Goal: Task Accomplishment & Management: Complete application form

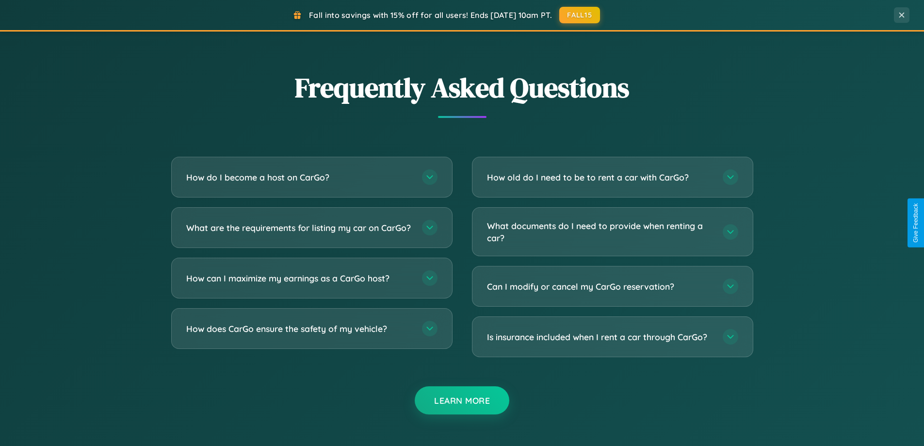
scroll to position [1866, 0]
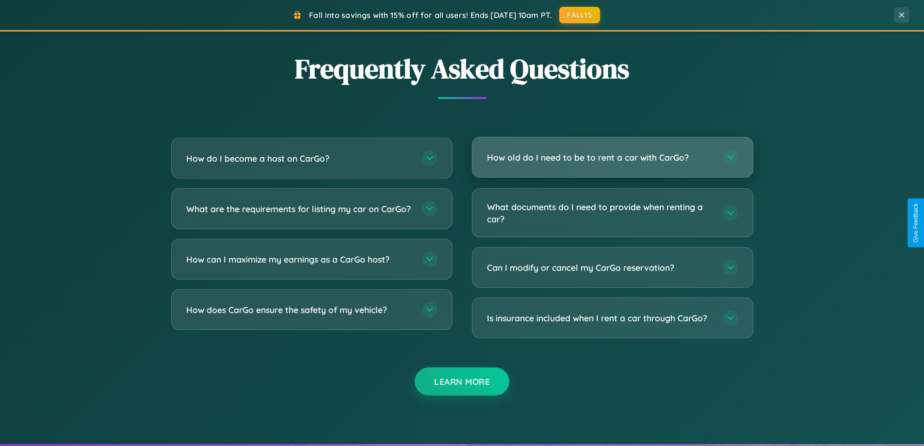
click at [612, 157] on h3 "How old do I need to be to rent a car with CarGo?" at bounding box center [600, 157] width 226 height 12
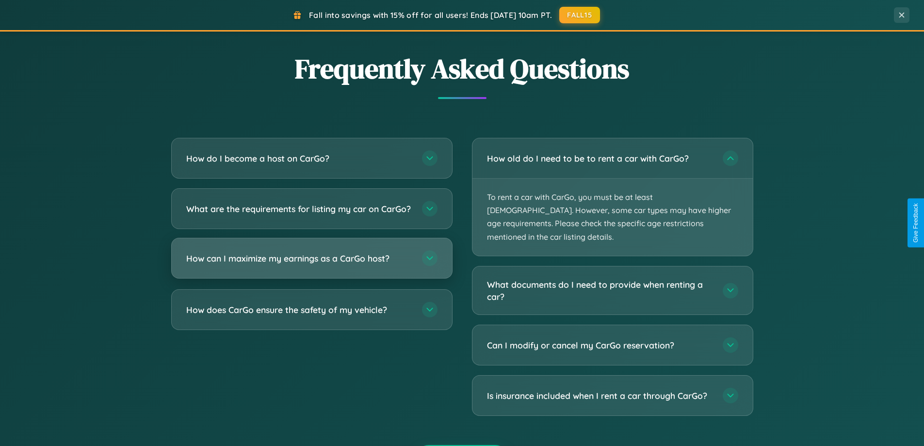
click at [311, 264] on h3 "How can I maximize my earnings as a CarGo host?" at bounding box center [299, 258] width 226 height 12
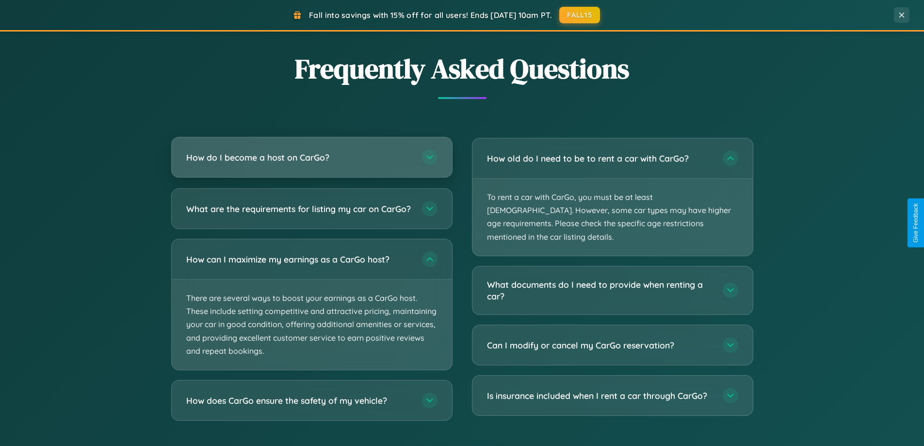
click at [311, 157] on h3 "How do I become a host on CarGo?" at bounding box center [299, 157] width 226 height 12
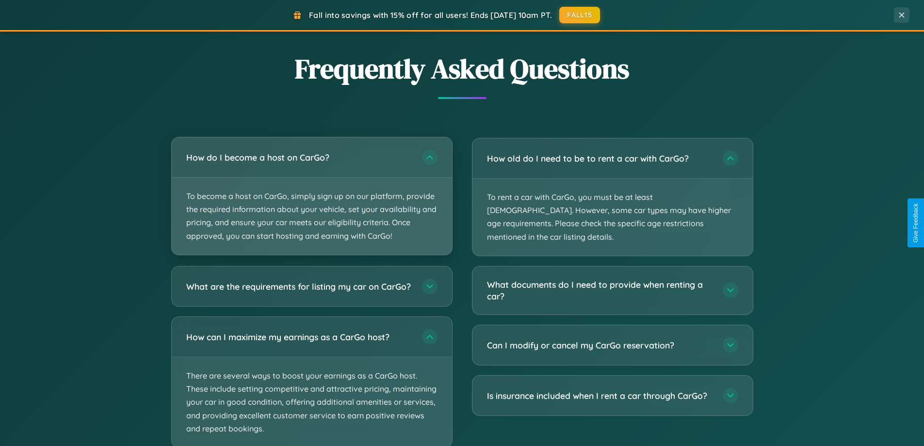
click at [311, 195] on p "To become a host on CarGo, simply sign up on our platform, provide the required…" at bounding box center [312, 215] width 280 height 77
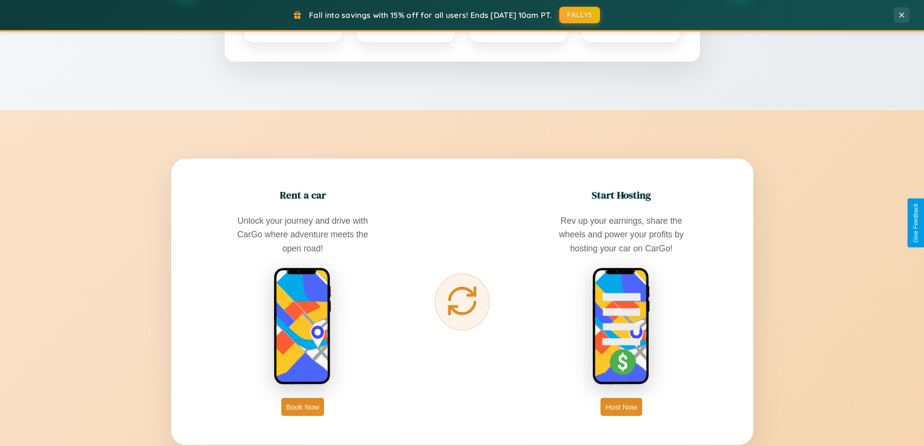
scroll to position [418, 0]
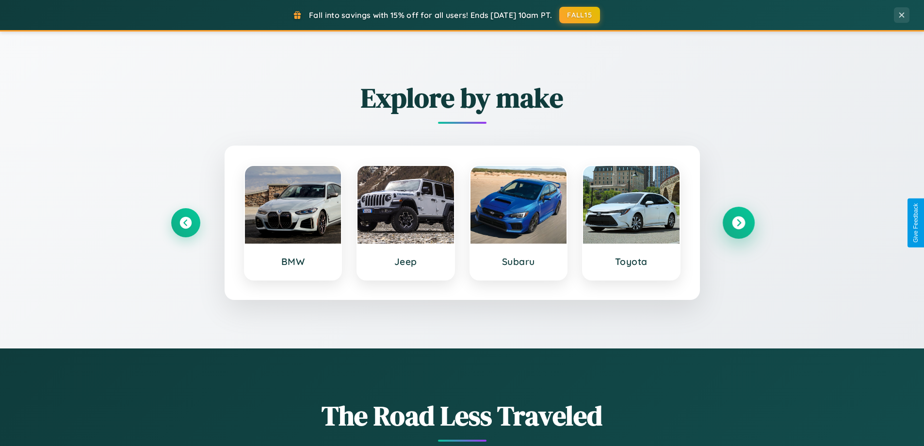
click at [738, 223] on icon at bounding box center [738, 222] width 13 height 13
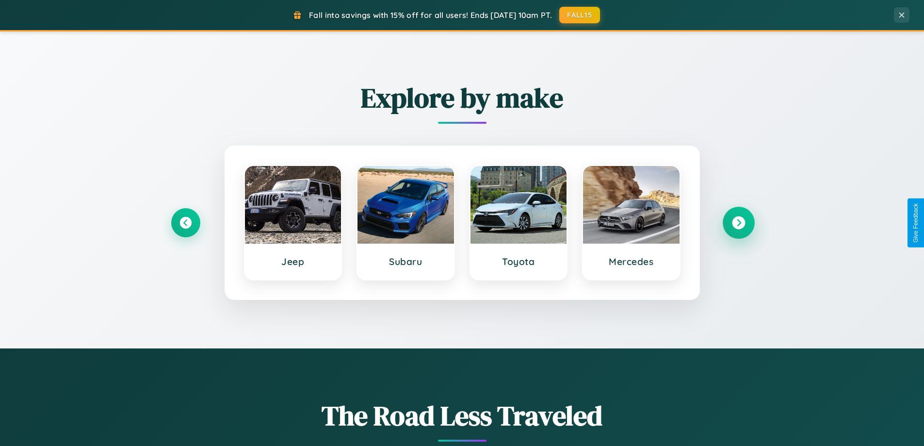
click at [738, 223] on icon at bounding box center [738, 222] width 13 height 13
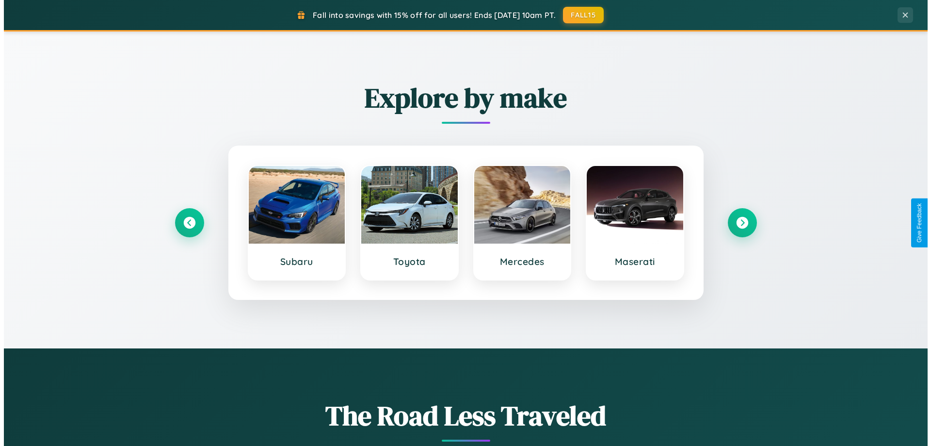
scroll to position [0, 0]
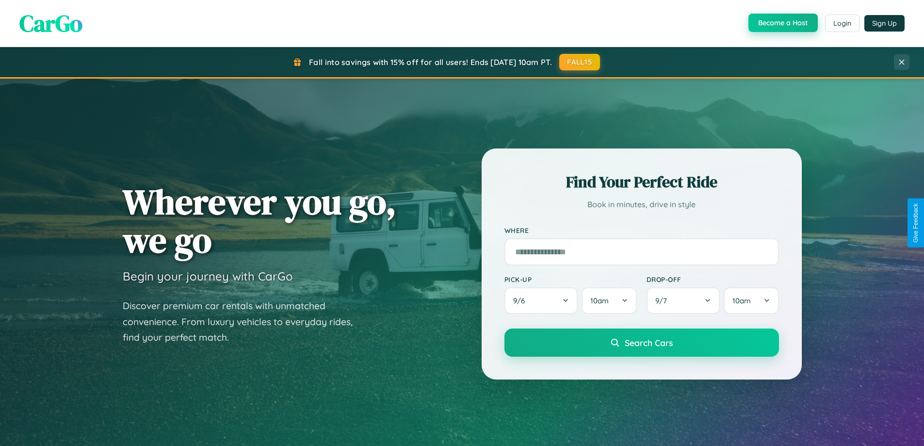
click at [782, 23] on button "Become a Host" at bounding box center [782, 23] width 69 height 18
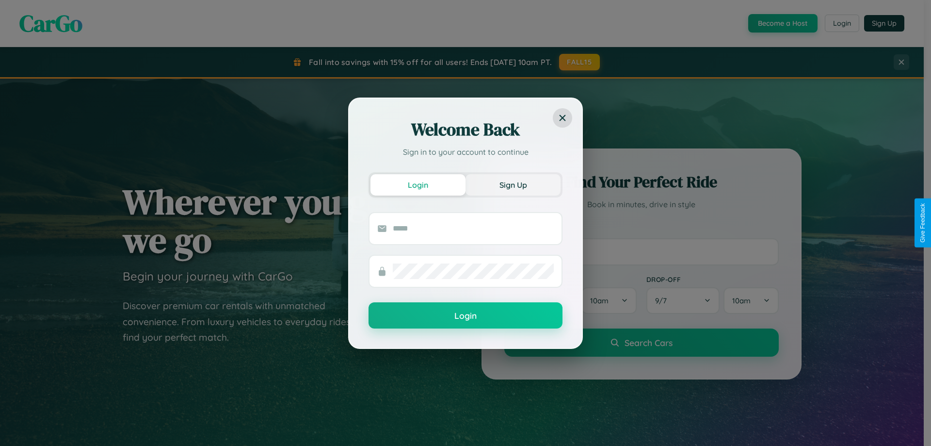
click at [513, 184] on button "Sign Up" at bounding box center [512, 184] width 95 height 21
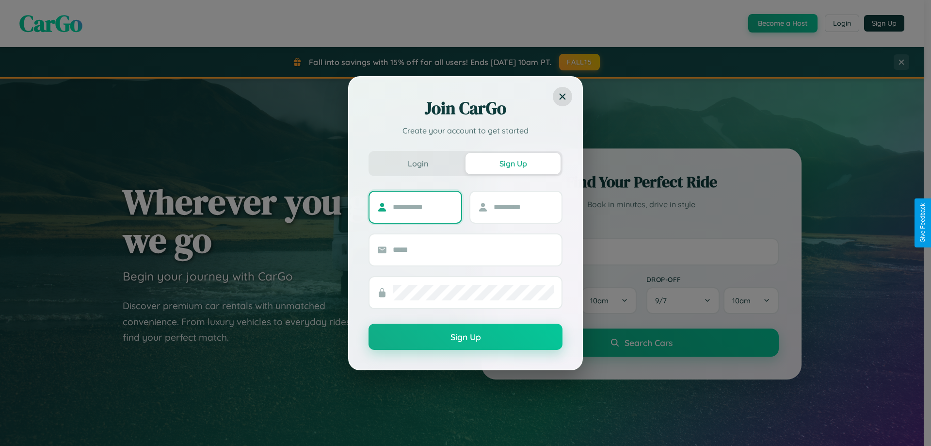
click at [423, 207] on input "text" at bounding box center [423, 207] width 61 height 16
type input "*******"
click at [523, 207] on input "text" at bounding box center [524, 207] width 61 height 16
type input "******"
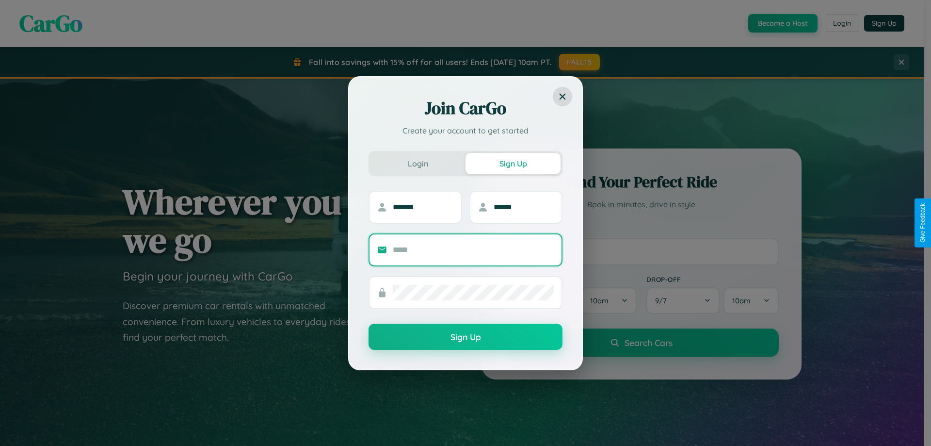
click at [473, 249] on input "text" at bounding box center [473, 250] width 161 height 16
type input "**********"
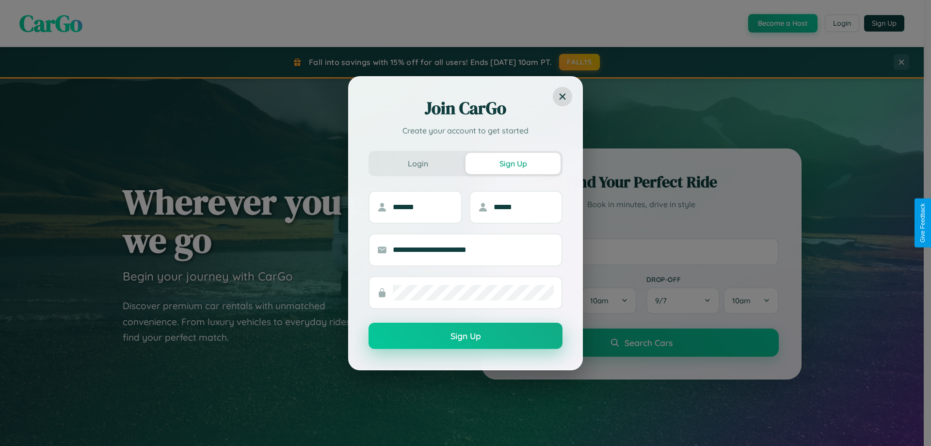
click at [465, 336] on button "Sign Up" at bounding box center [466, 335] width 194 height 26
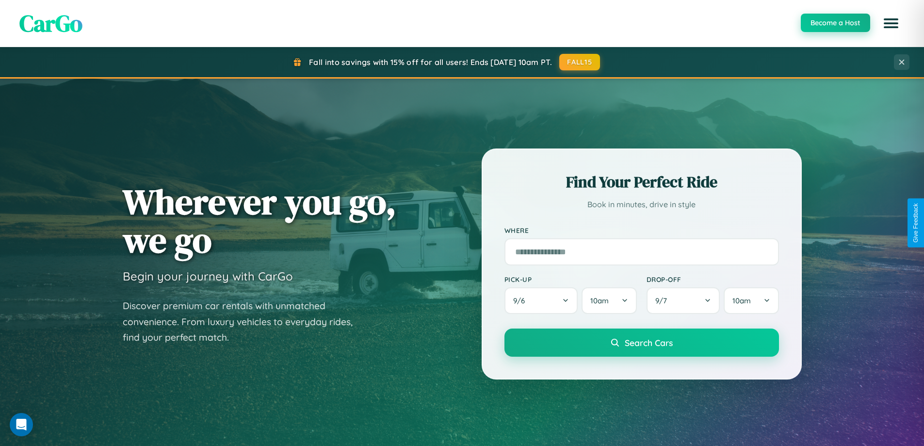
click at [834, 23] on button "Become a Host" at bounding box center [835, 23] width 69 height 18
